Goal: Information Seeking & Learning: Find specific fact

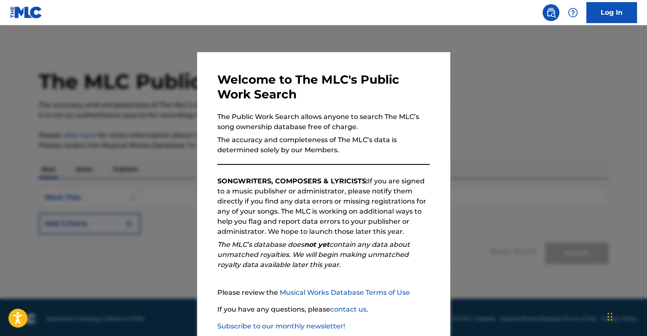
click at [164, 218] on div at bounding box center [323, 193] width 647 height 336
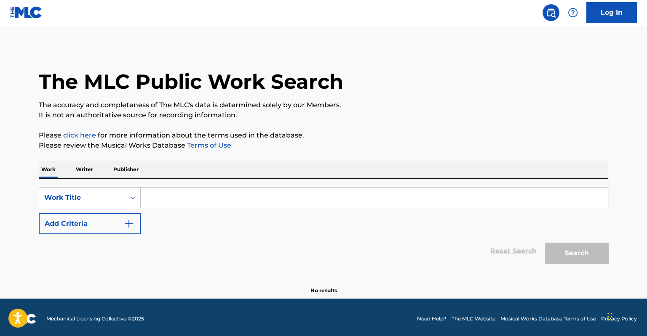
click at [156, 201] on input "Search Form" at bounding box center [374, 198] width 467 height 20
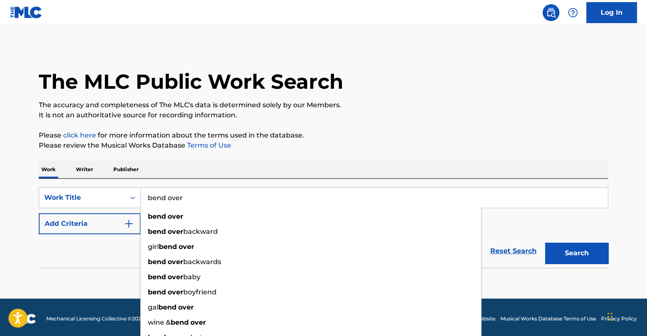
type input "bend over"
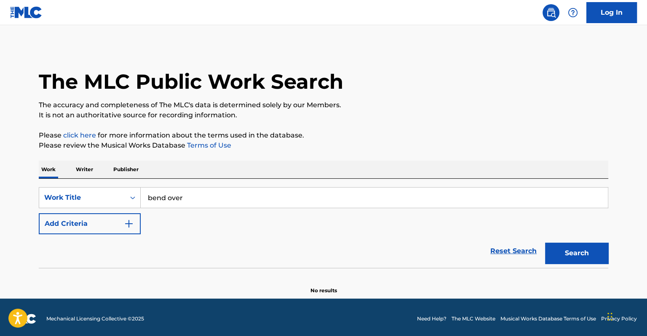
click at [130, 225] on img "Search Form" at bounding box center [129, 224] width 10 height 10
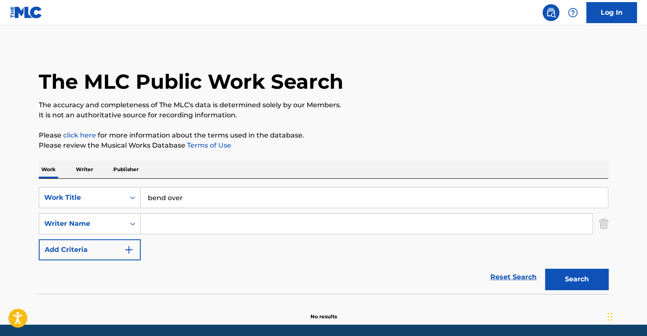
click at [181, 228] on input "Search Form" at bounding box center [366, 224] width 451 height 20
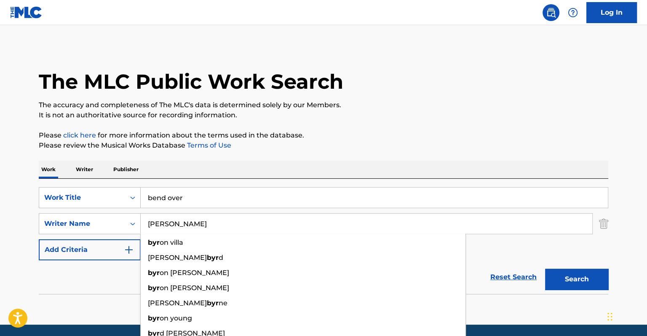
type input "[PERSON_NAME]"
click at [545, 269] on button "Search" at bounding box center [576, 279] width 63 height 21
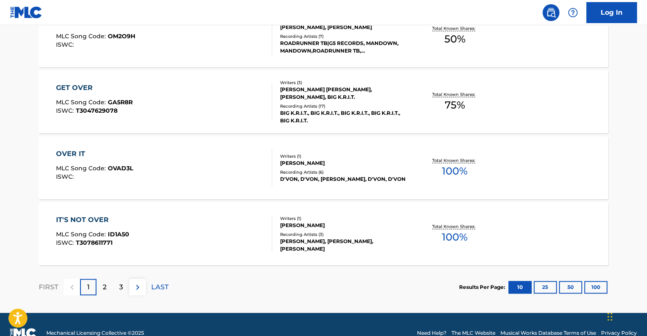
scroll to position [720, 0]
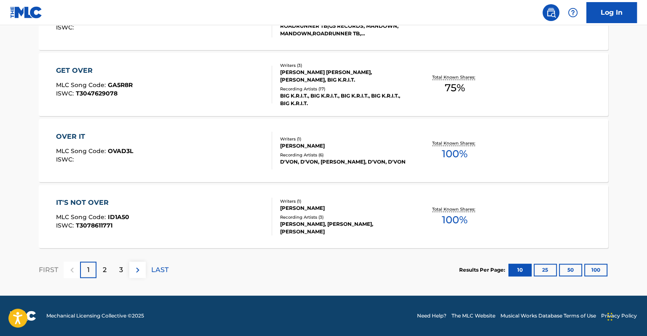
click at [107, 264] on div "2" at bounding box center [104, 270] width 16 height 16
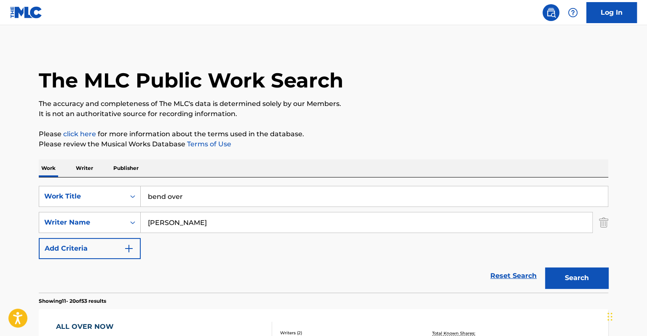
scroll to position [0, 0]
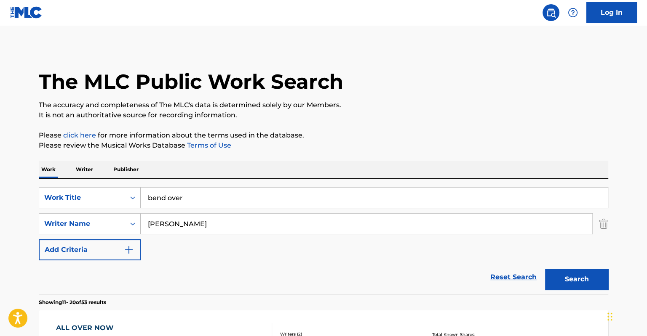
click at [192, 198] on input "bend over" at bounding box center [374, 198] width 467 height 20
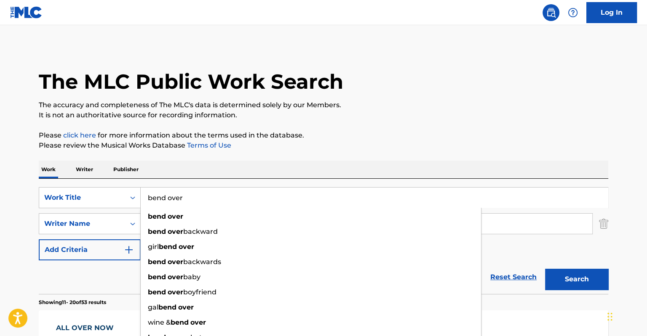
drag, startPoint x: 159, startPoint y: 194, endPoint x: 150, endPoint y: 195, distance: 8.9
click at [152, 194] on input "bend over" at bounding box center [374, 198] width 467 height 20
type input "b"
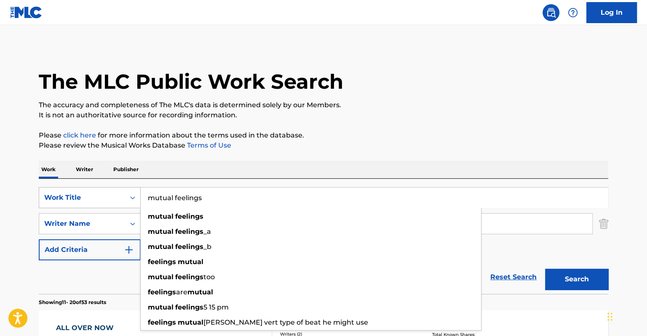
type input "mutual feelings"
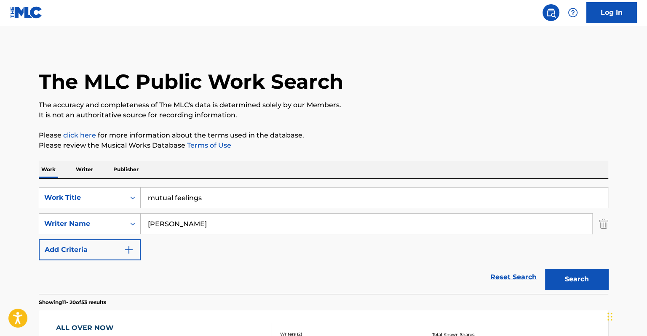
click at [197, 223] on input "[PERSON_NAME]" at bounding box center [366, 224] width 451 height 20
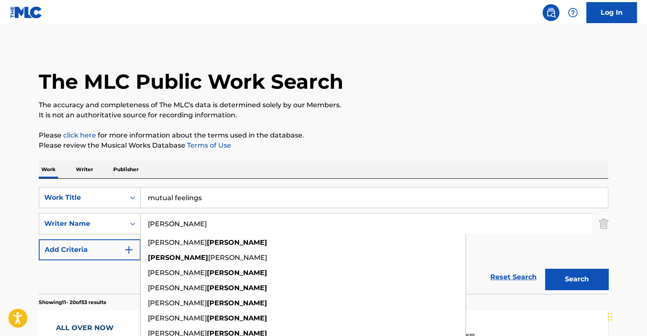
drag, startPoint x: 171, startPoint y: 224, endPoint x: 141, endPoint y: 222, distance: 29.5
click at [141, 222] on input "[PERSON_NAME]" at bounding box center [366, 224] width 451 height 20
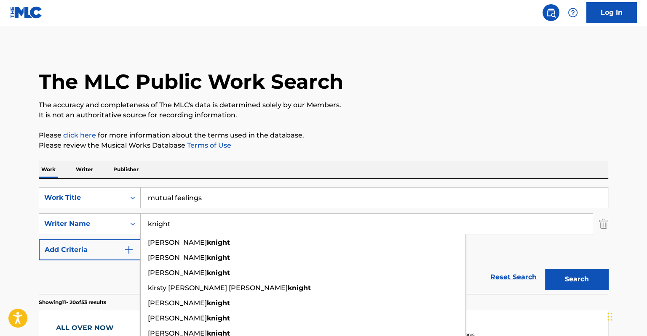
type input "knight"
click at [545, 269] on button "Search" at bounding box center [576, 279] width 63 height 21
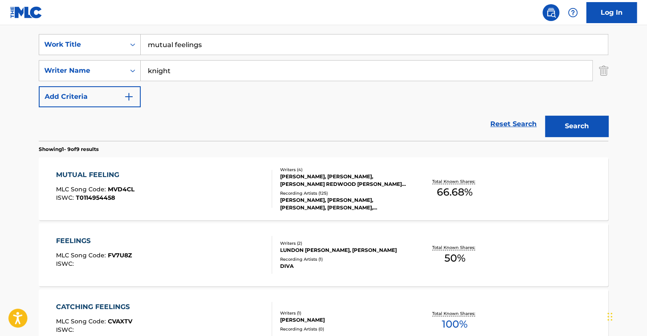
scroll to position [168, 0]
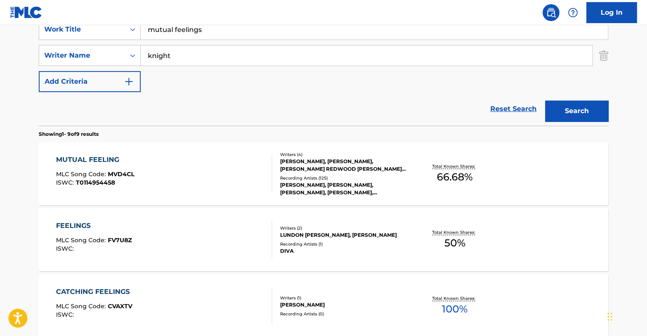
click at [406, 172] on div "[PERSON_NAME], [PERSON_NAME], [PERSON_NAME] REDWOOD [PERSON_NAME] REDWOOD-[PERS…" at bounding box center [343, 165] width 127 height 15
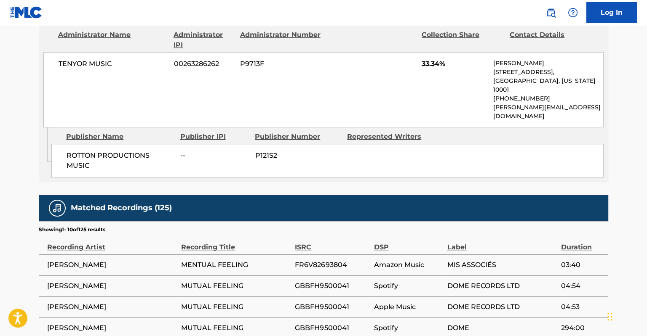
scroll to position [547, 0]
